Goal: Transaction & Acquisition: Book appointment/travel/reservation

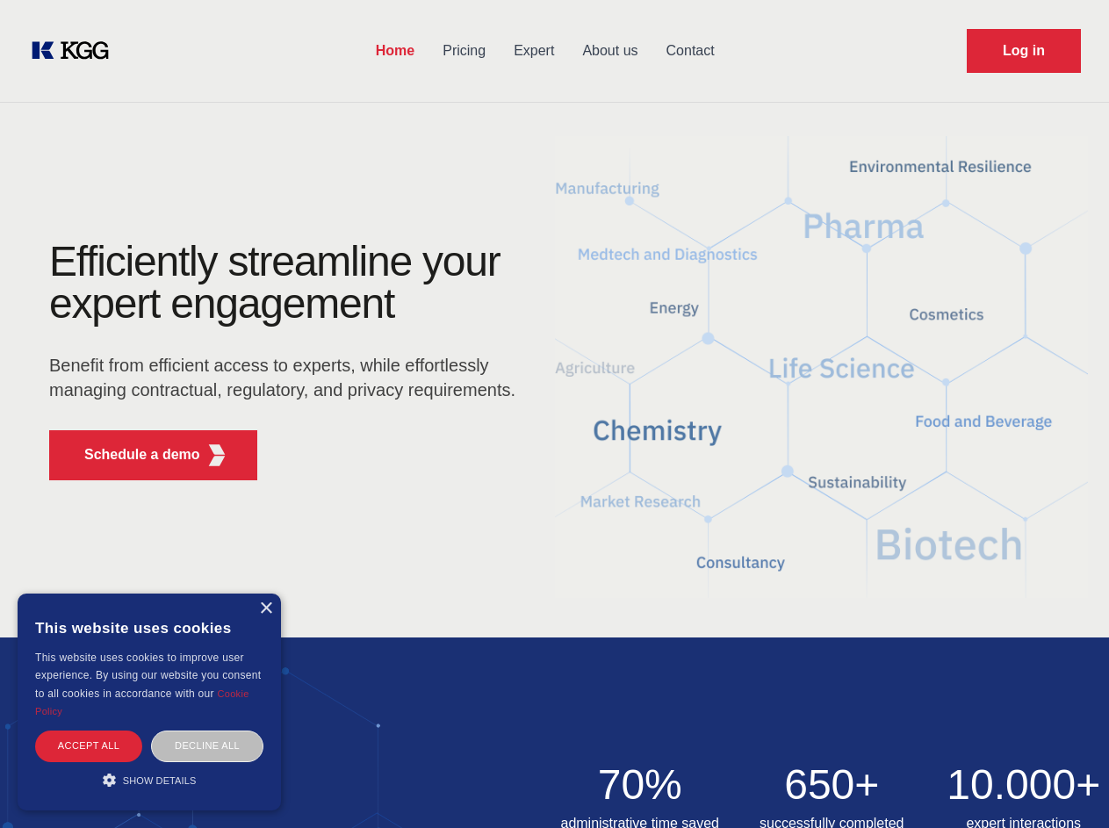
click at [554, 414] on div "Efficiently streamline your expert engagement Benefit from efficient access to …" at bounding box center [288, 368] width 534 height 254
click at [132, 455] on p "Schedule a demo" at bounding box center [142, 454] width 116 height 21
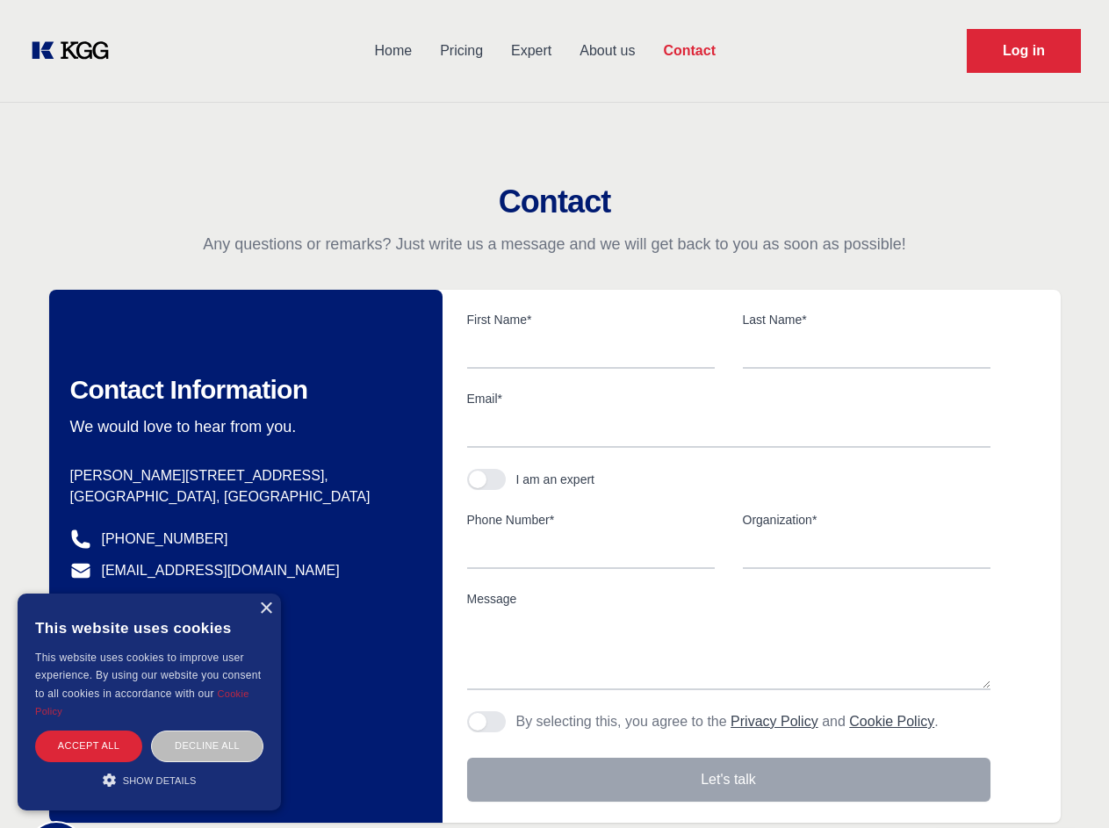
click at [265, 609] on div "× This website uses cookies This website uses cookies to improve user experienc…" at bounding box center [149, 702] width 263 height 217
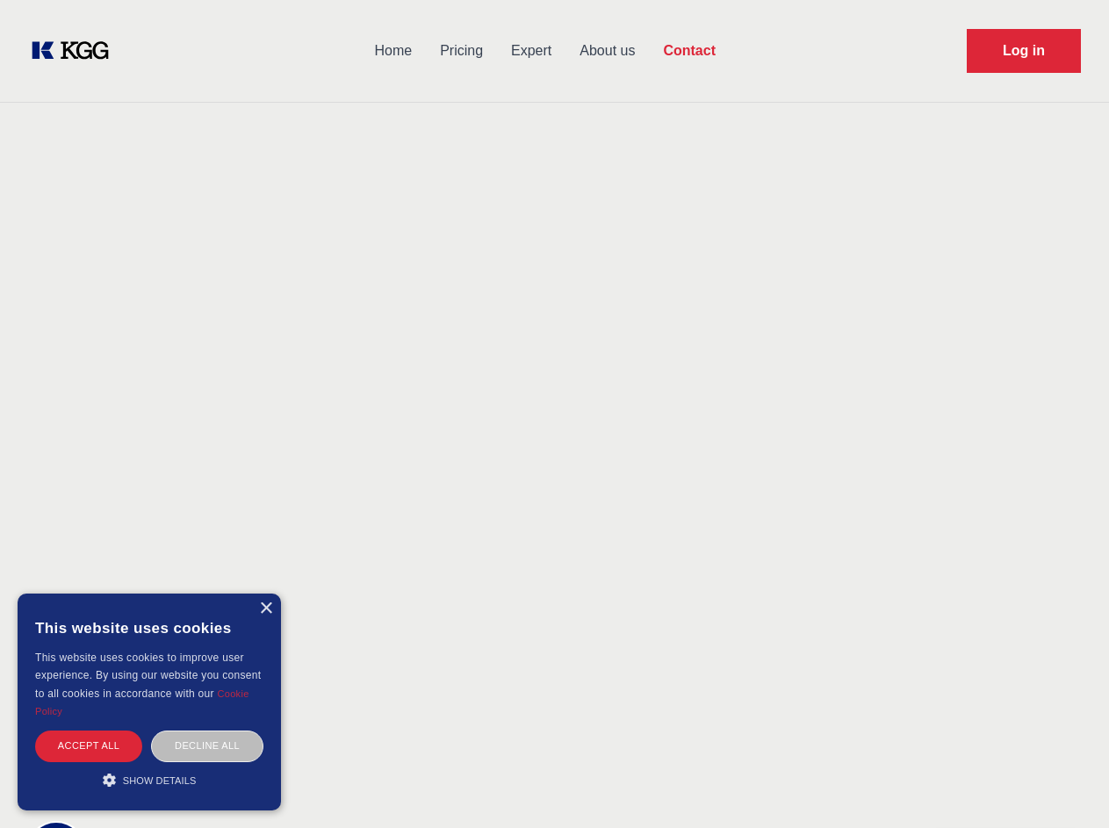
click at [89, 746] on div "Accept all" at bounding box center [88, 746] width 107 height 31
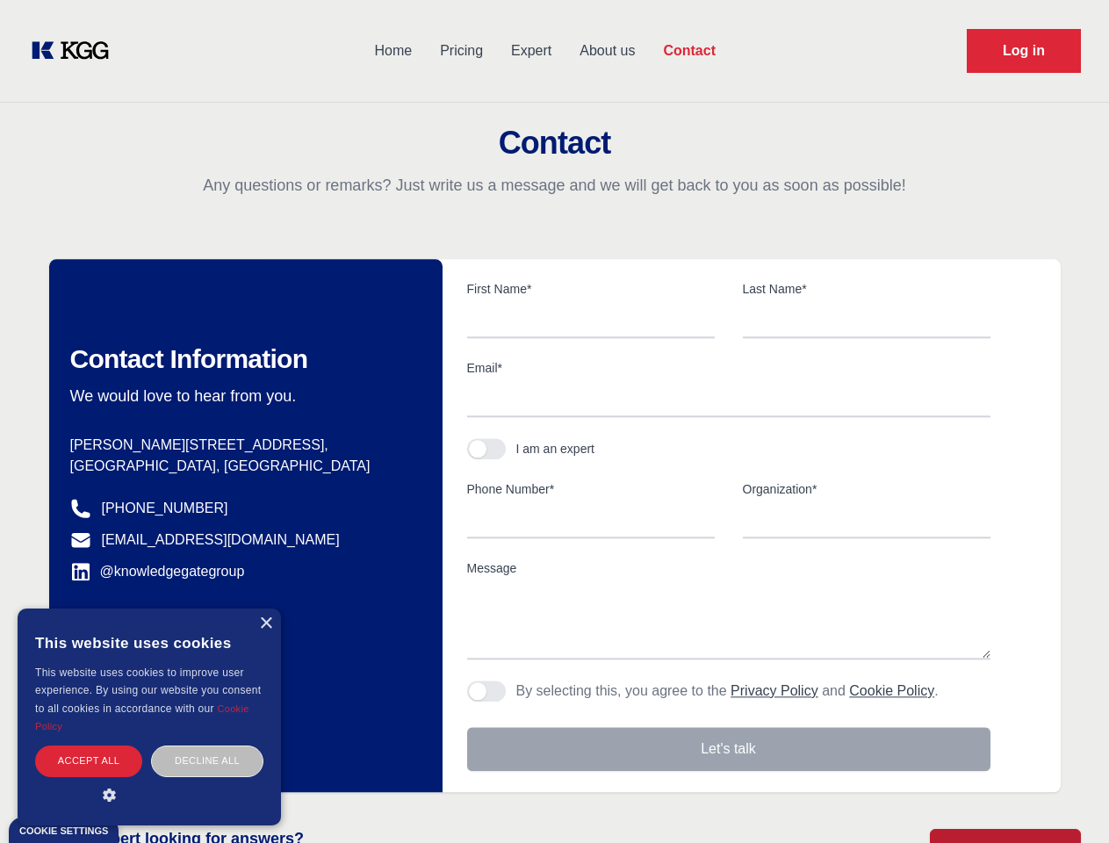
click at [207, 746] on div "Decline all" at bounding box center [207, 761] width 112 height 31
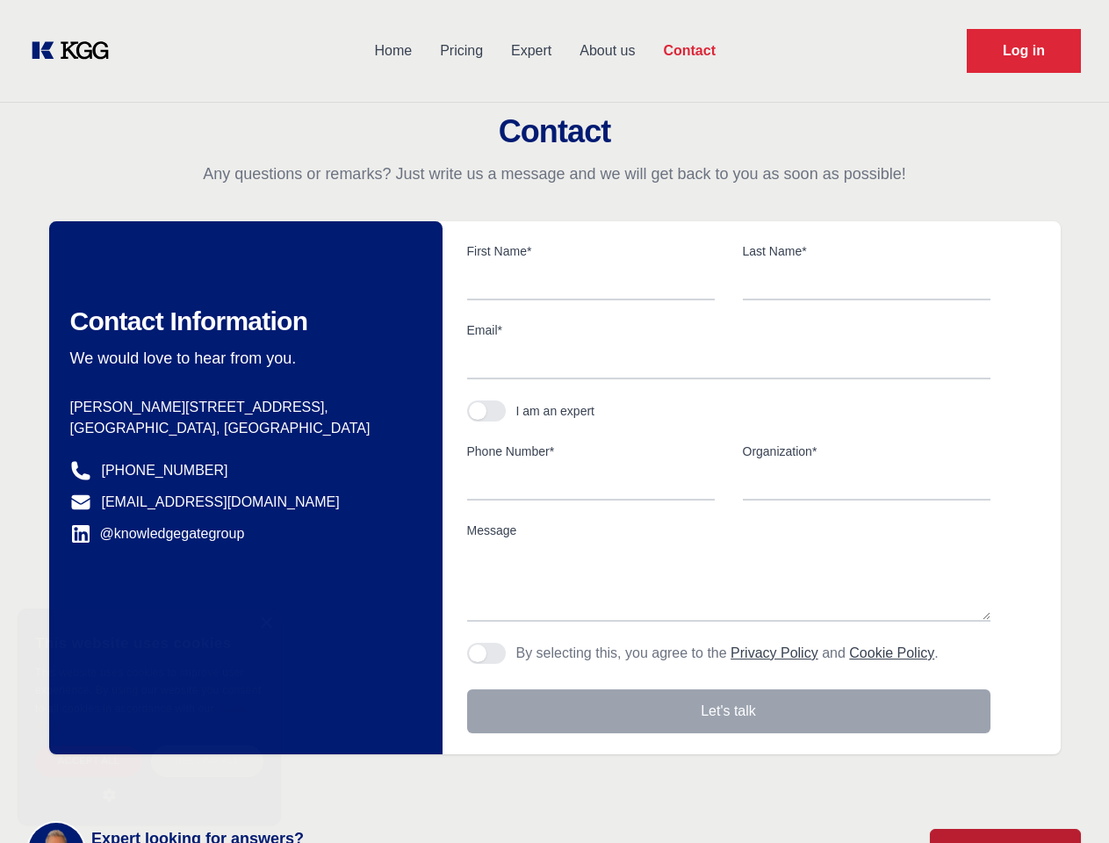
click at [149, 780] on main "Contact Any questions or remarks? Just write us a message and we will get back …" at bounding box center [554, 457] width 1109 height 914
